Goal: Task Accomplishment & Management: Manage account settings

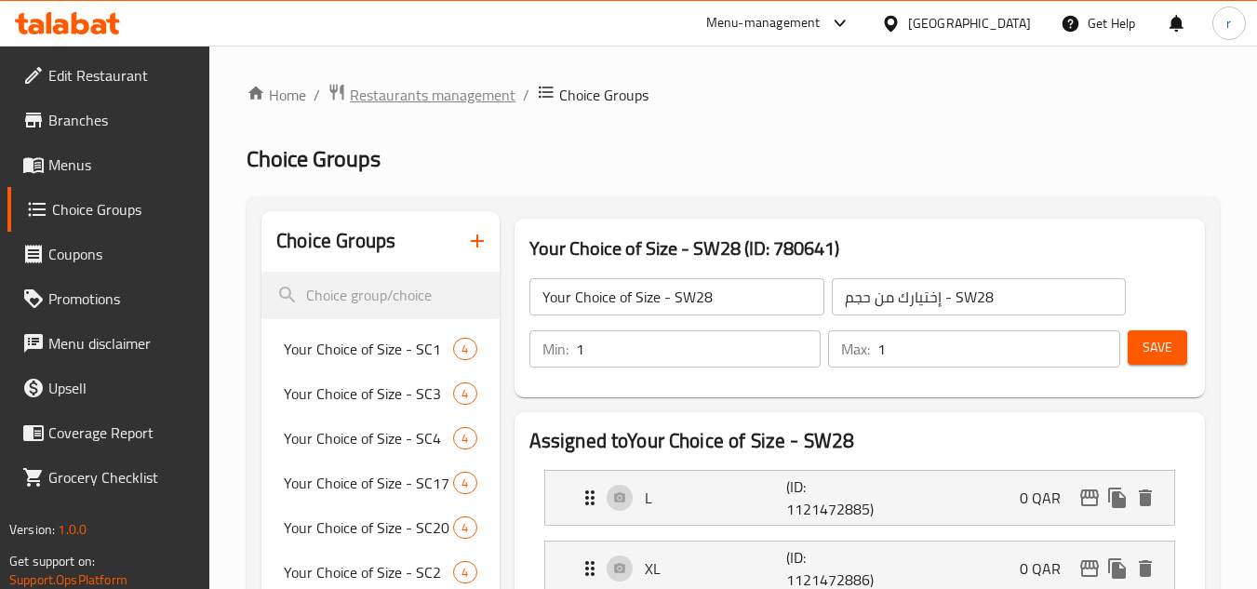
click at [463, 94] on span "Restaurants management" at bounding box center [433, 95] width 166 height 22
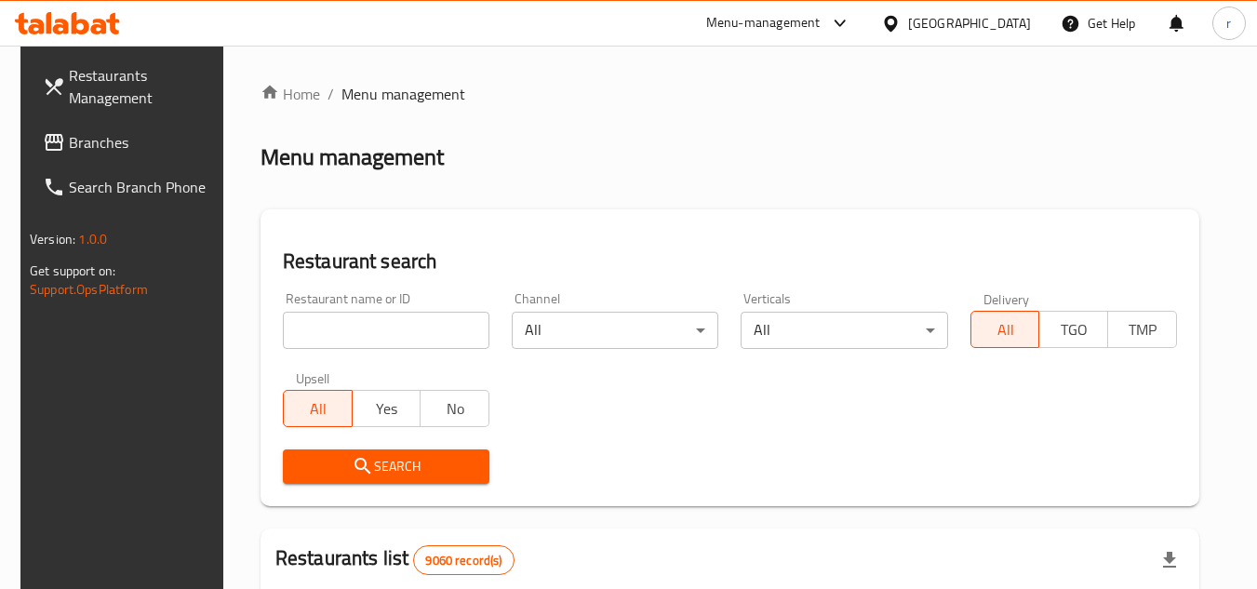
click at [78, 149] on span "Branches" at bounding box center [142, 142] width 147 height 22
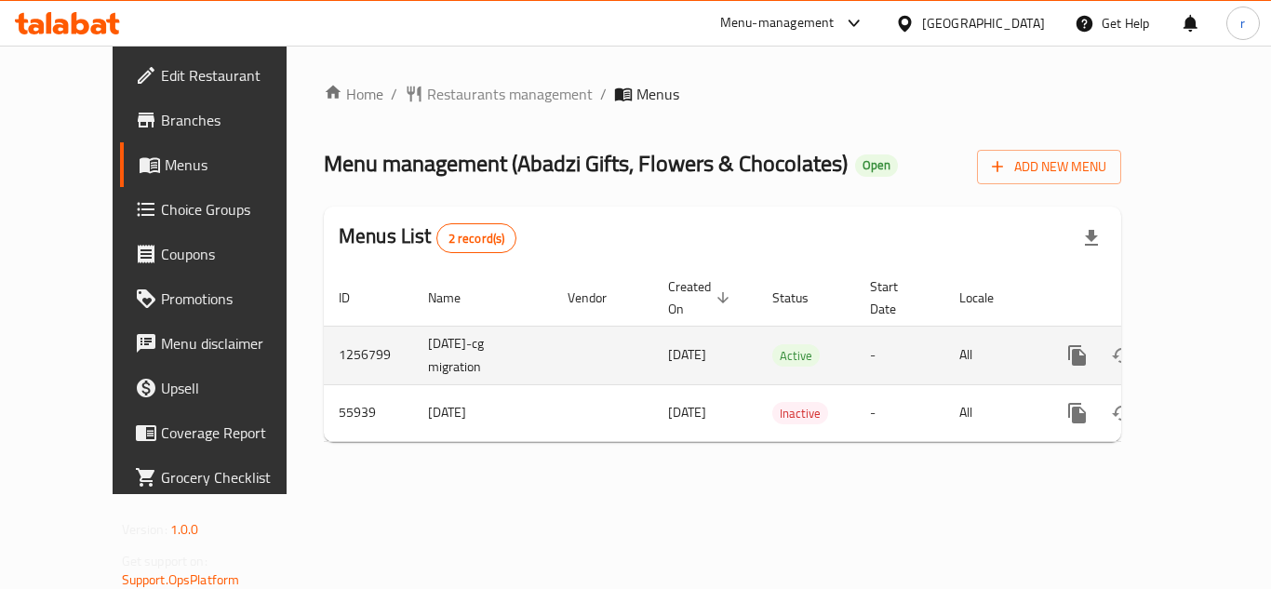
click at [1201, 344] on icon "enhanced table" at bounding box center [1212, 355] width 22 height 22
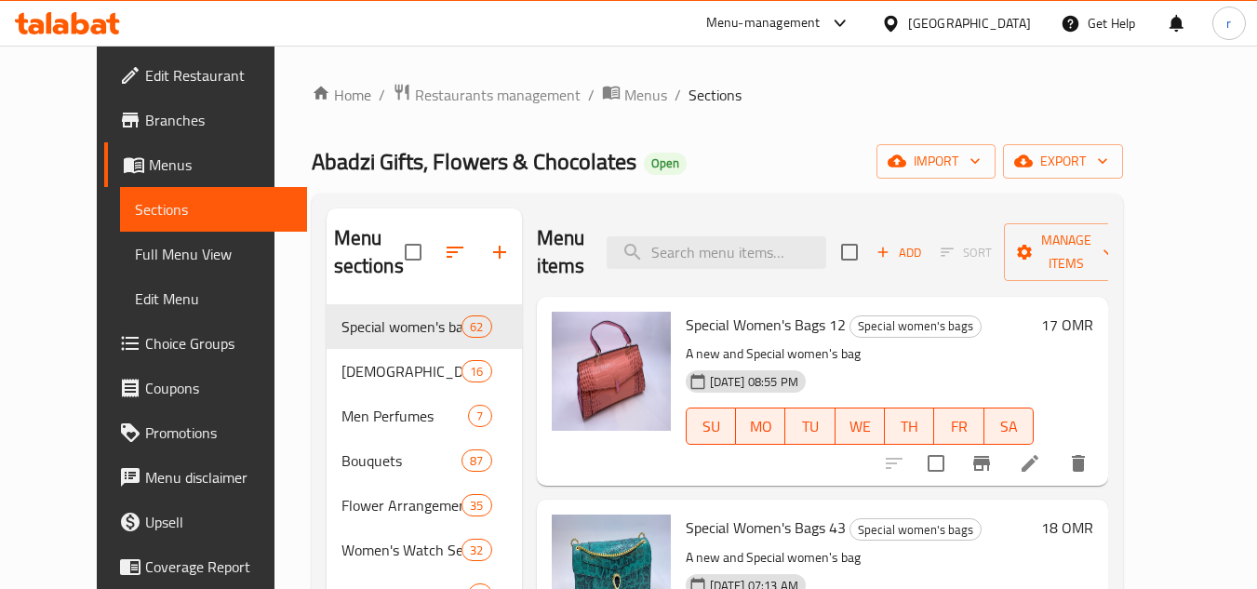
click at [145, 337] on span "Choice Groups" at bounding box center [218, 343] width 147 height 22
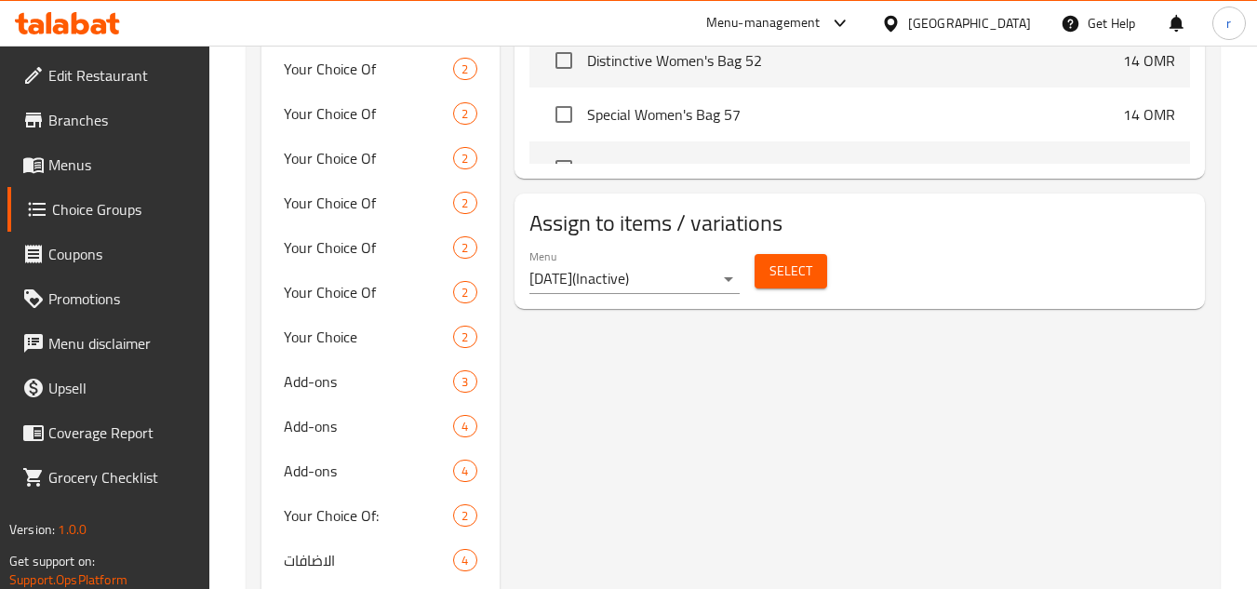
scroll to position [1117, 0]
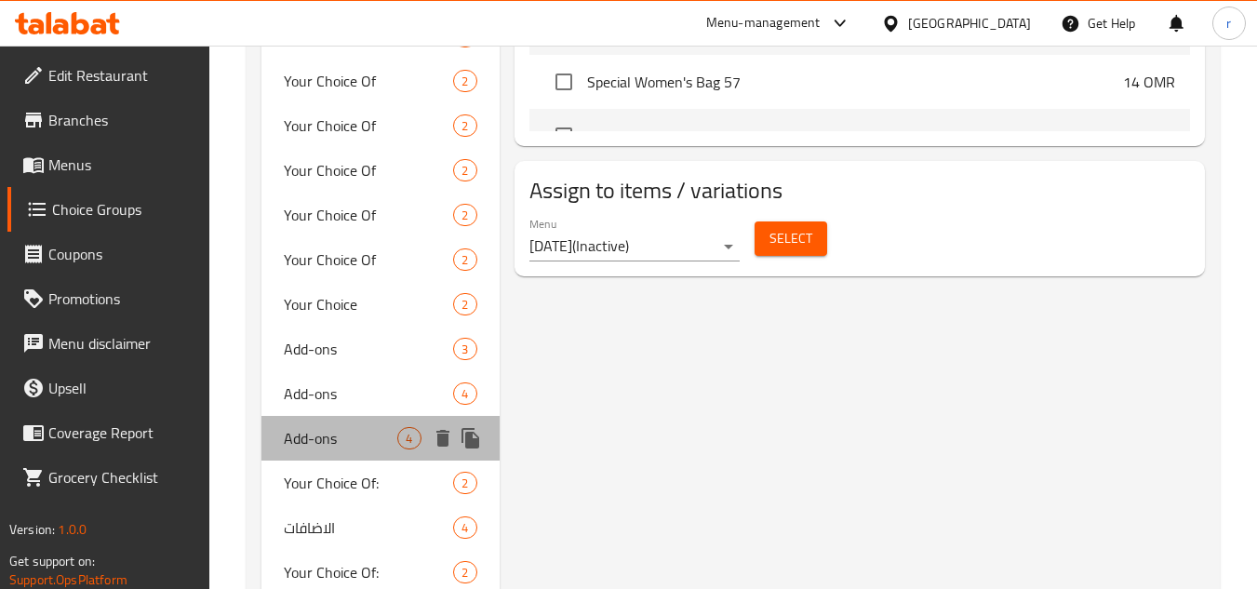
click at [336, 437] on span "Add-ons" at bounding box center [341, 438] width 114 height 22
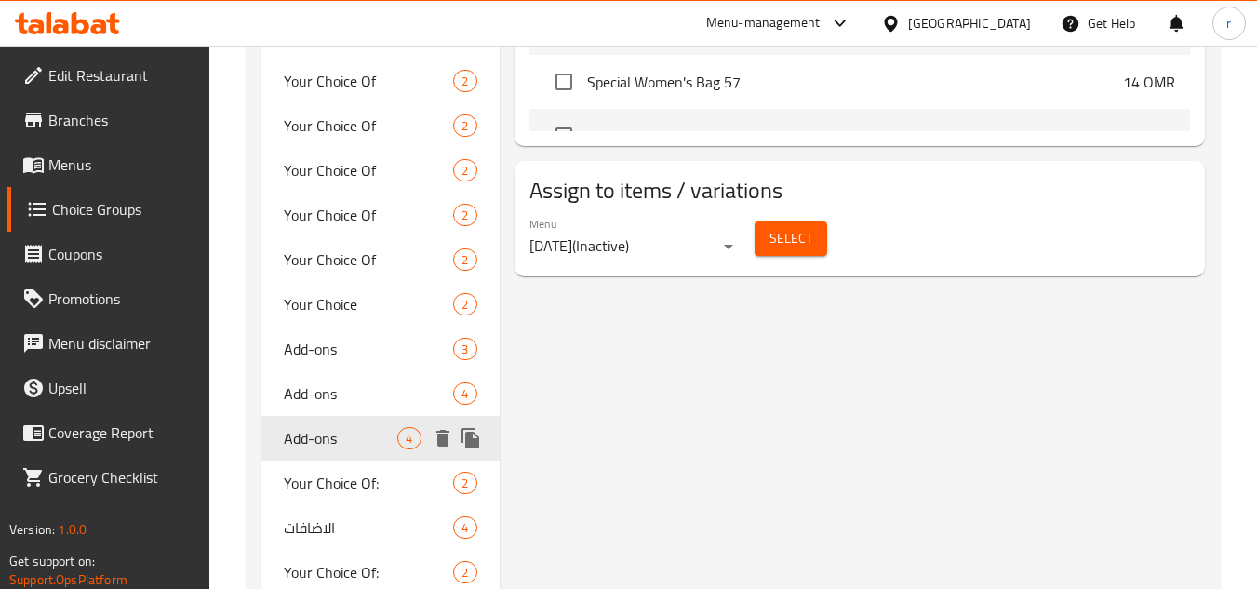
type input "Add-ons"
type input "الاضافات"
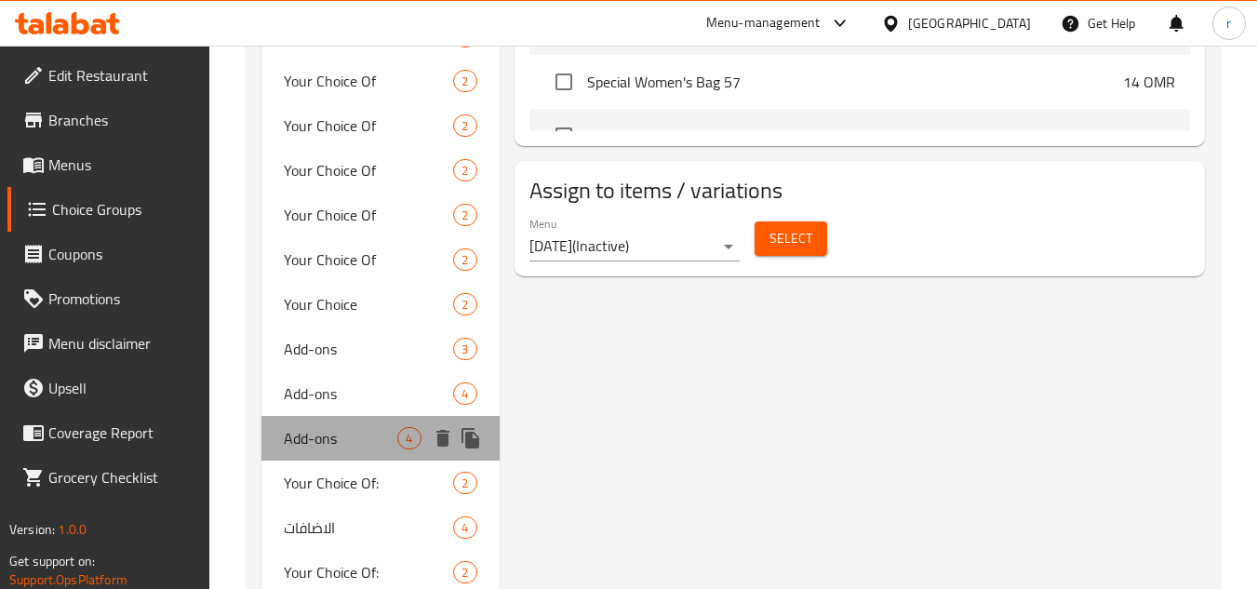
click at [336, 437] on span "Add-ons" at bounding box center [341, 438] width 114 height 22
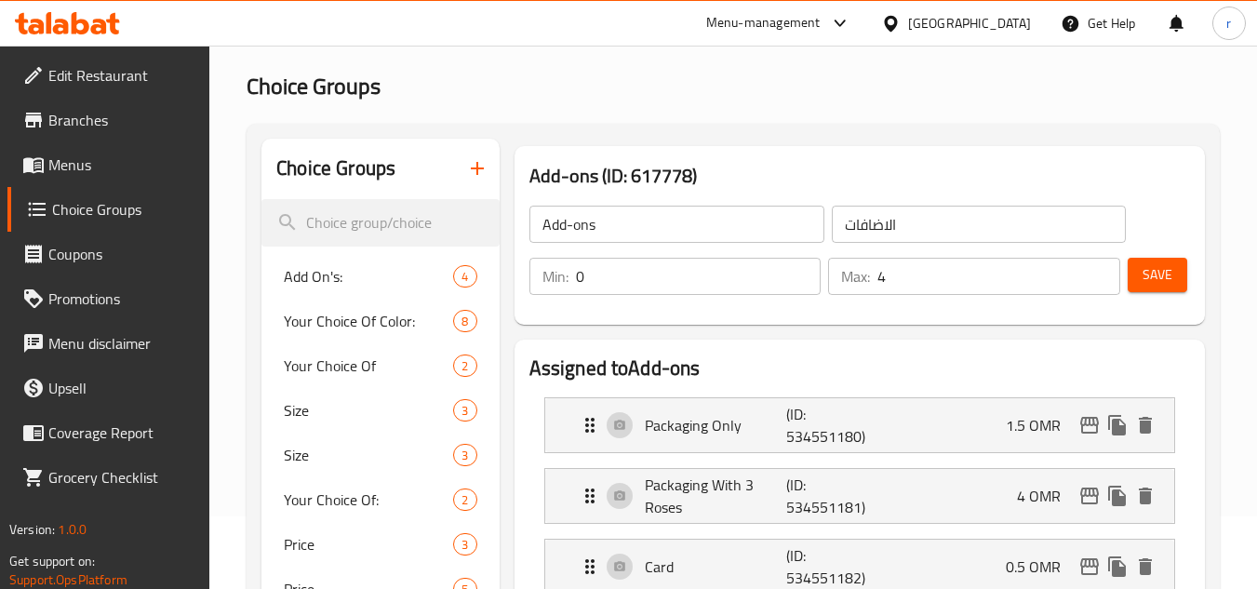
scroll to position [0, 0]
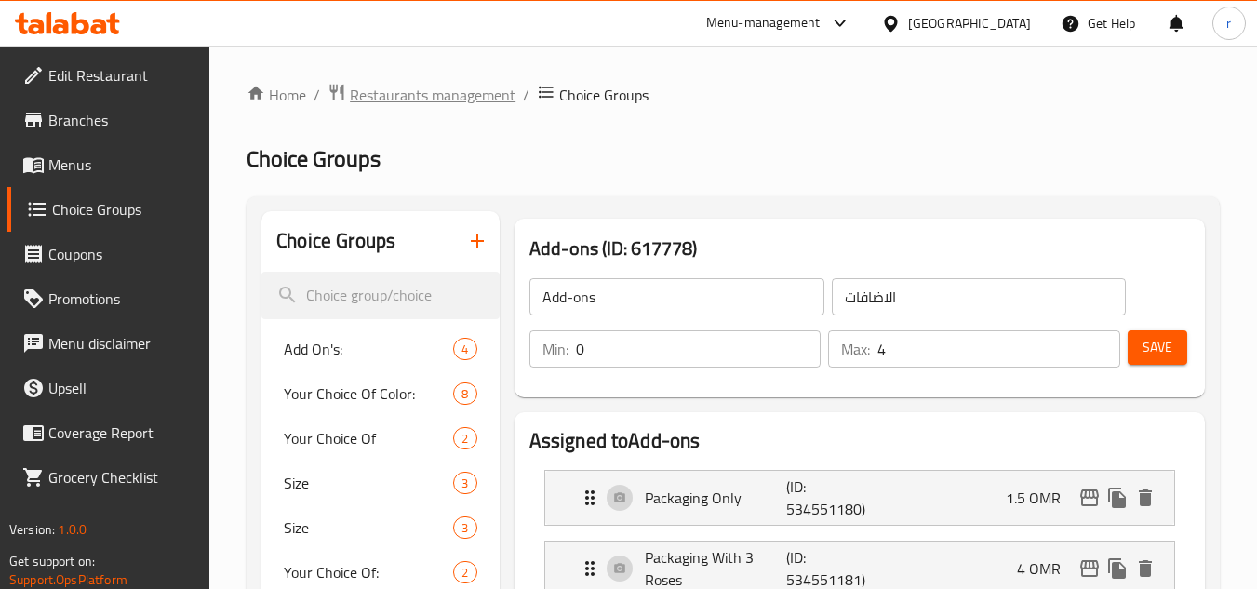
click at [413, 85] on span "Restaurants management" at bounding box center [433, 95] width 166 height 22
